Goal: Transaction & Acquisition: Book appointment/travel/reservation

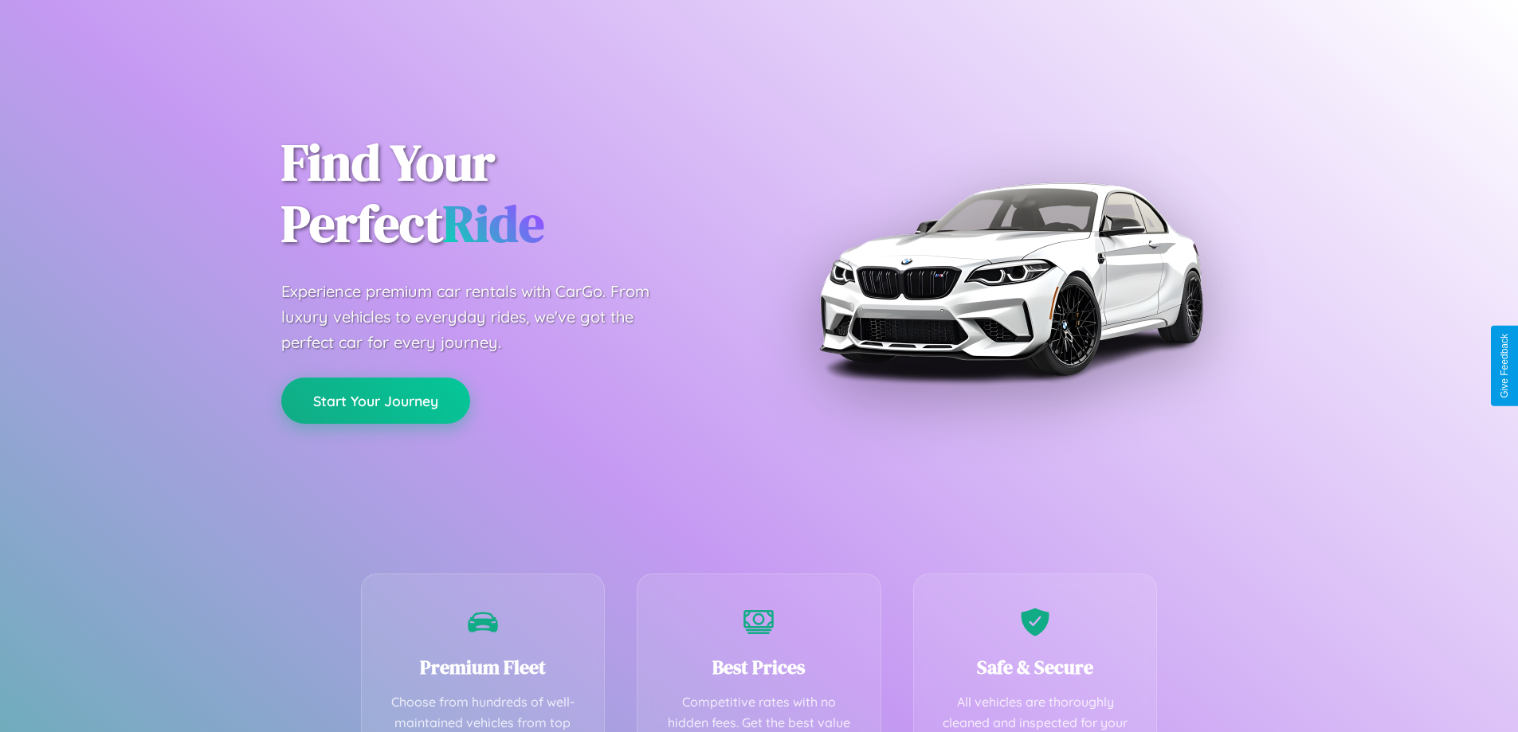
click at [375, 401] on button "Start Your Journey" at bounding box center [375, 401] width 189 height 46
click at [375, 400] on button "Start Your Journey" at bounding box center [375, 401] width 189 height 46
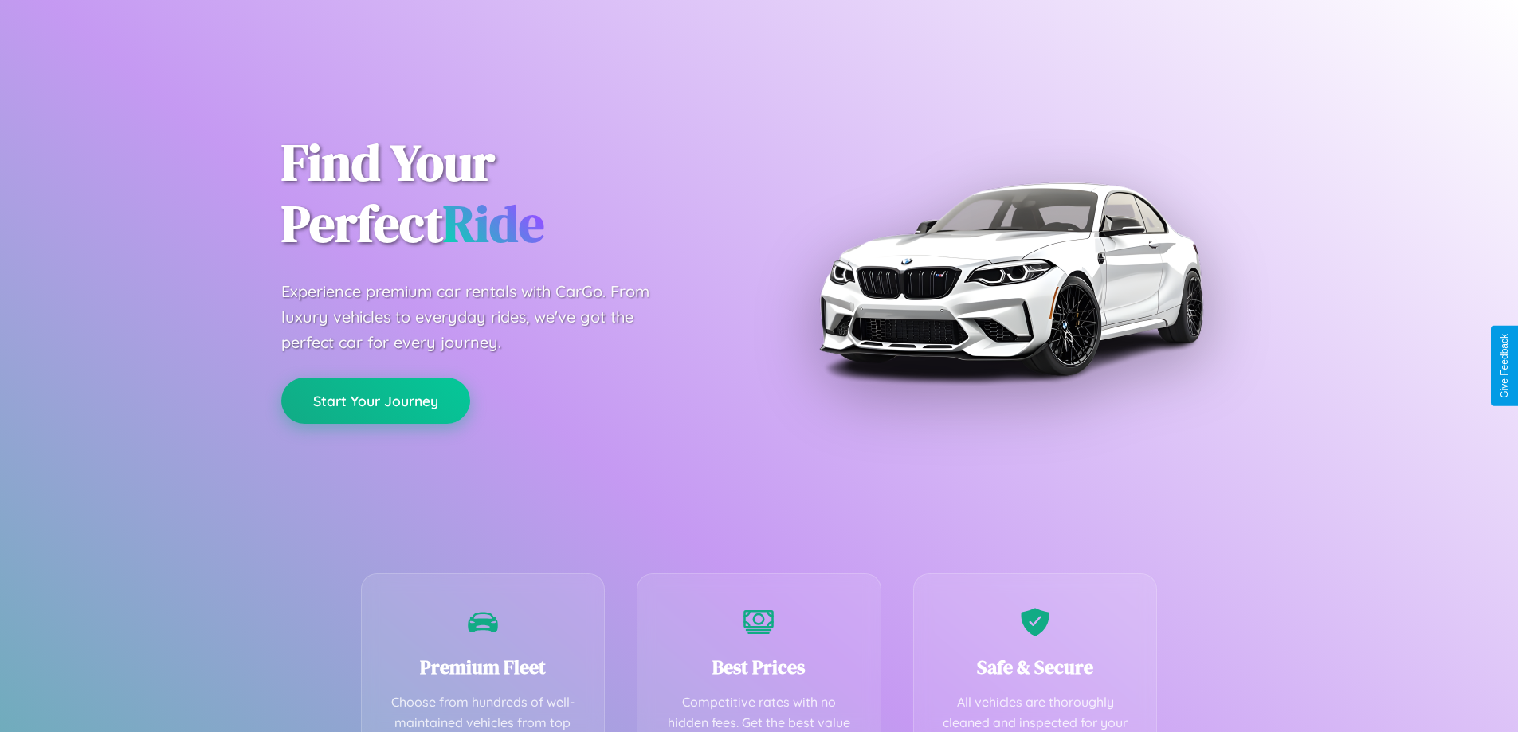
click at [375, 400] on button "Start Your Journey" at bounding box center [375, 401] width 189 height 46
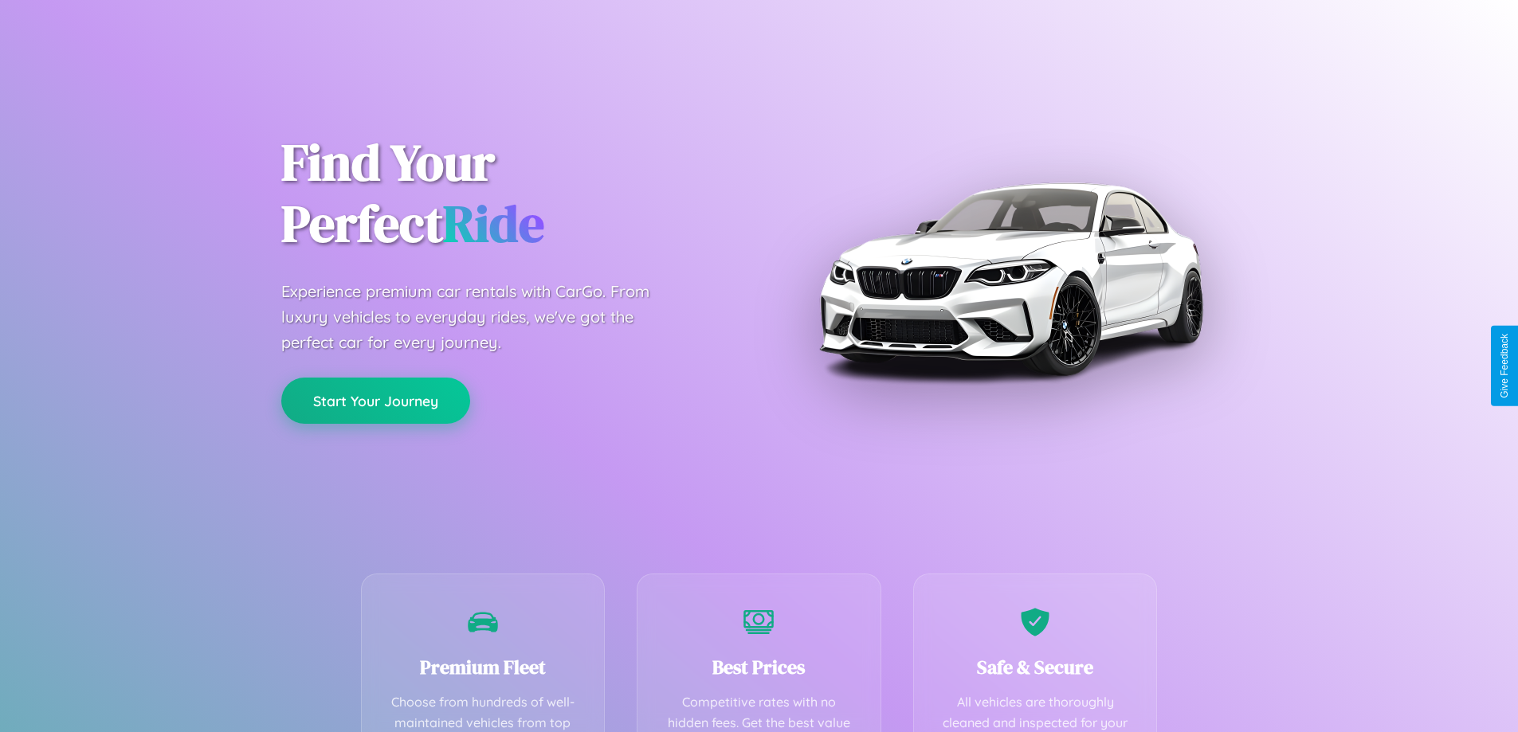
click at [375, 400] on button "Start Your Journey" at bounding box center [375, 401] width 189 height 46
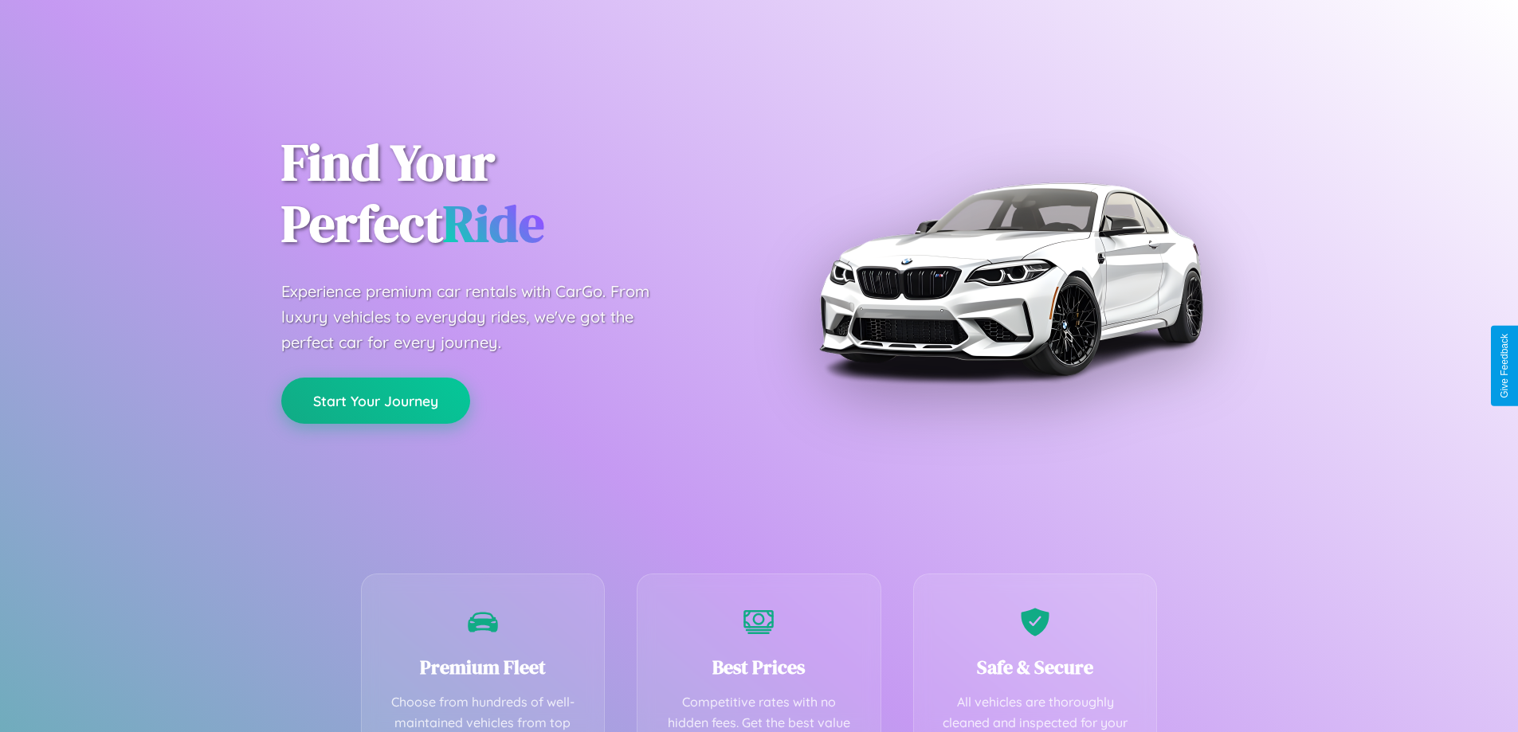
click at [375, 400] on button "Start Your Journey" at bounding box center [375, 401] width 189 height 46
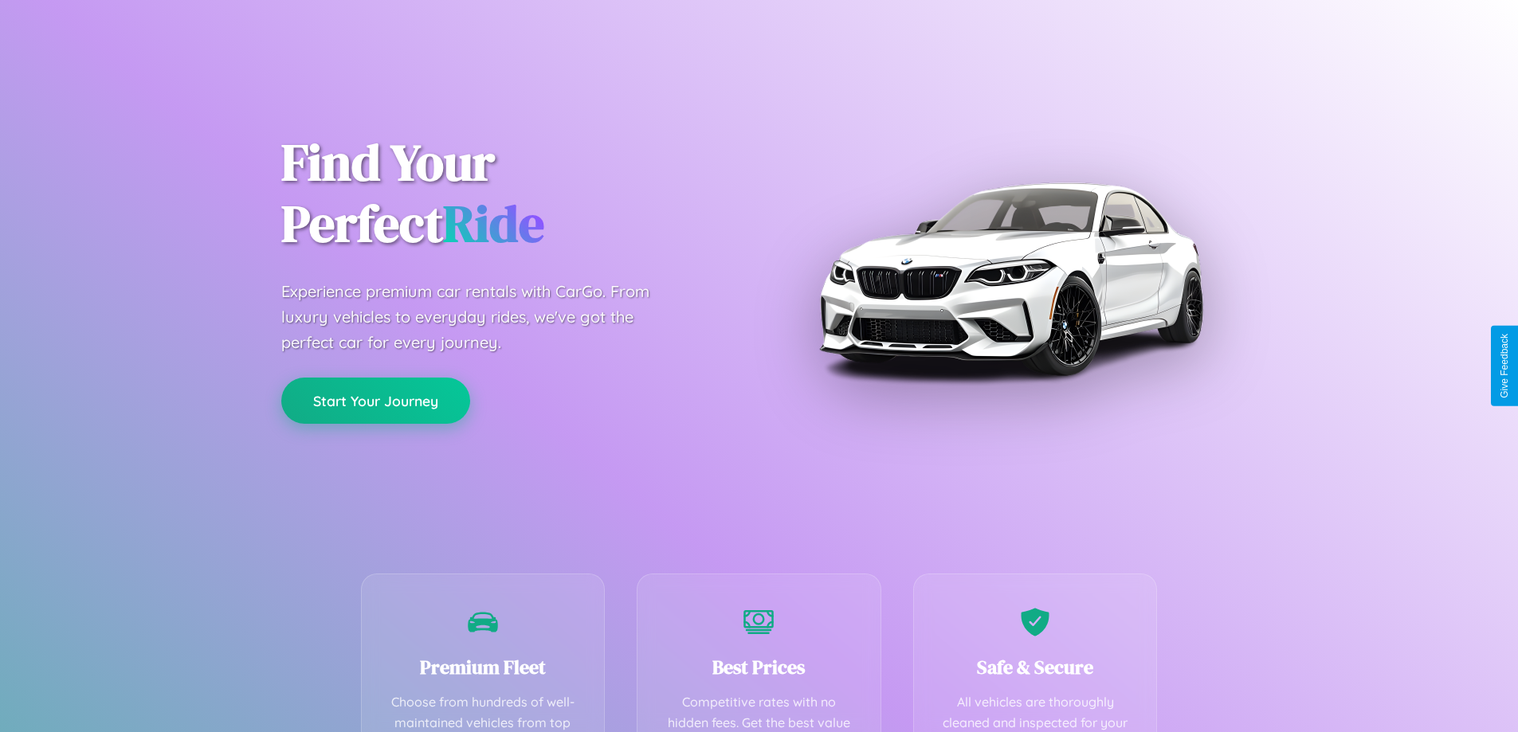
click at [375, 400] on button "Start Your Journey" at bounding box center [375, 401] width 189 height 46
